Goal: Entertainment & Leisure: Consume media (video, audio)

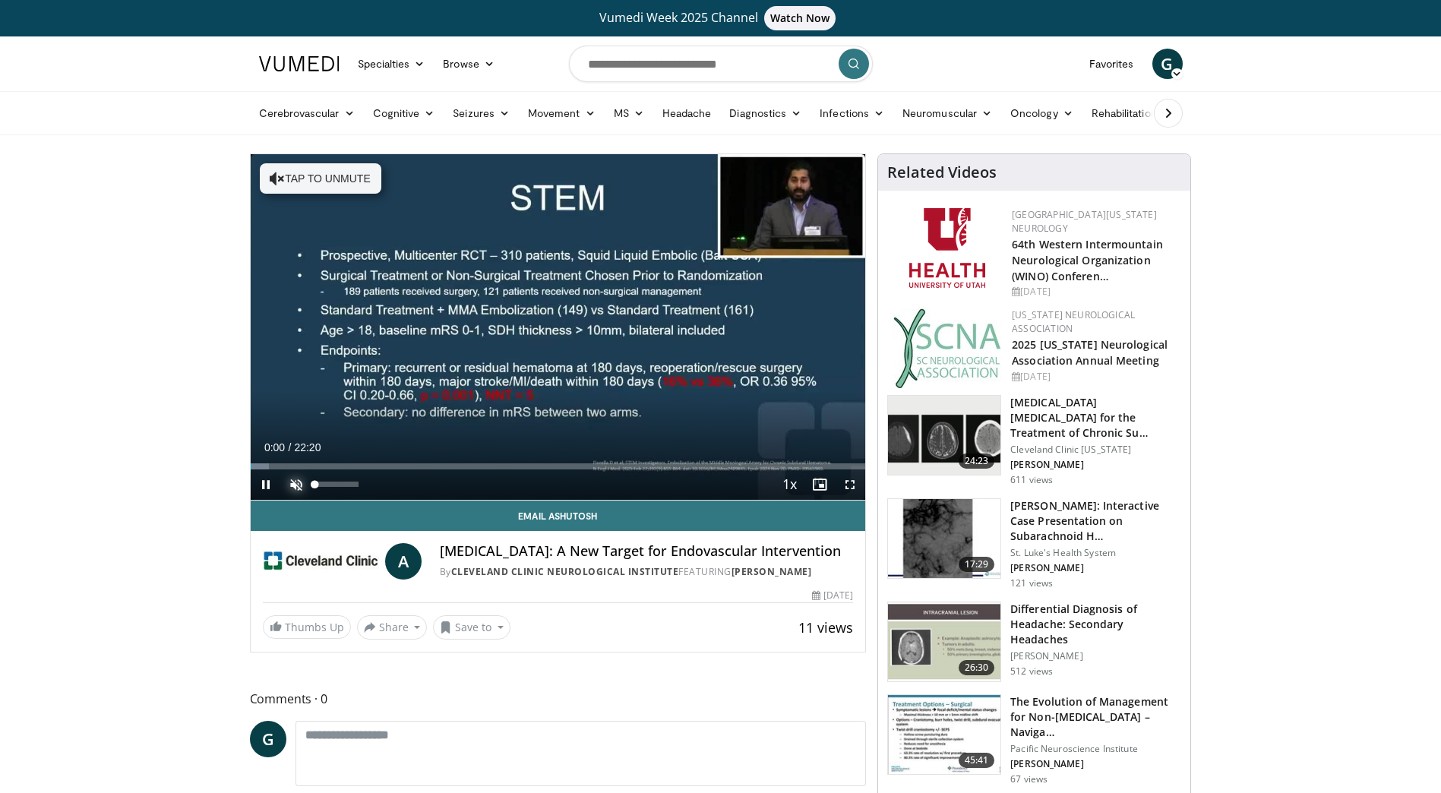
click at [290, 486] on span "Video Player" at bounding box center [296, 484] width 30 height 30
